Goal: Task Accomplishment & Management: Manage account settings

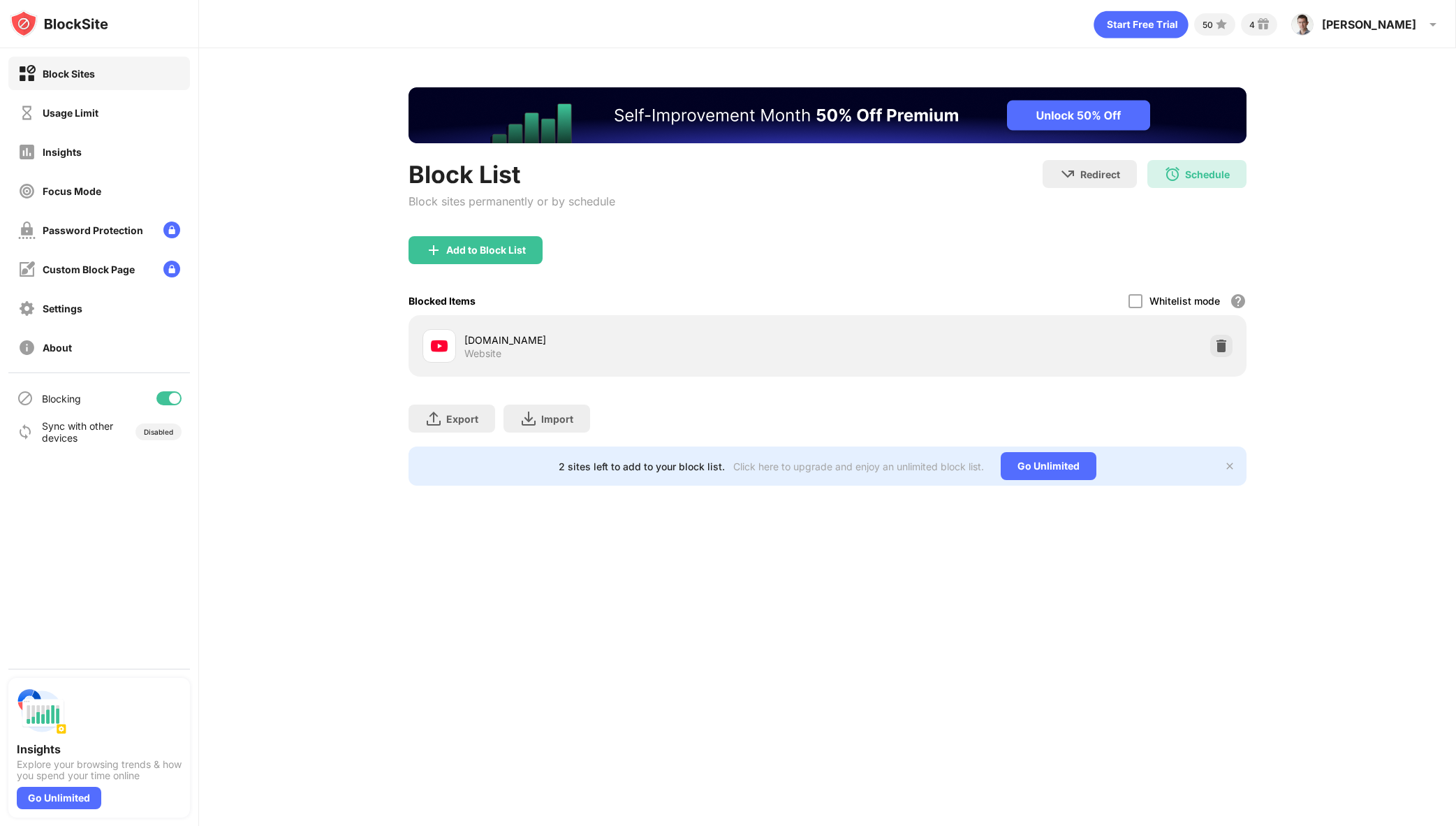
click at [164, 398] on div at bounding box center [169, 398] width 25 height 14
click at [169, 402] on div at bounding box center [169, 398] width 25 height 14
